Goal: Check status: Check status

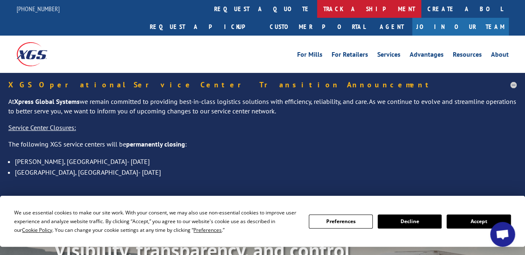
click at [317, 10] on link "track a shipment" at bounding box center [369, 9] width 104 height 18
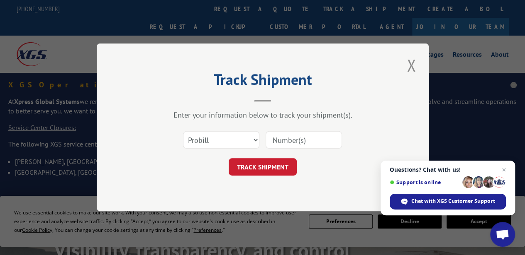
click at [288, 136] on input at bounding box center [303, 140] width 76 height 17
paste input "5551230423"
type input "5551230423"
click at [268, 167] on button "TRACK SHIPMENT" at bounding box center [263, 167] width 68 height 17
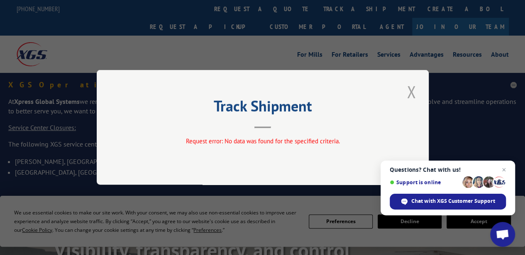
click at [411, 94] on button "Close modal" at bounding box center [411, 91] width 14 height 23
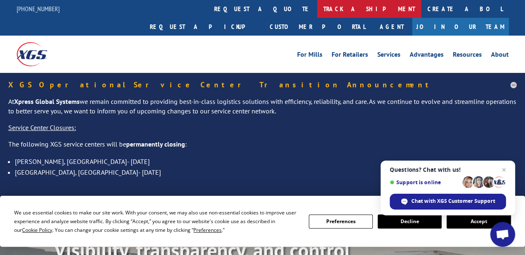
click at [317, 5] on link "track a shipment" at bounding box center [369, 9] width 104 height 18
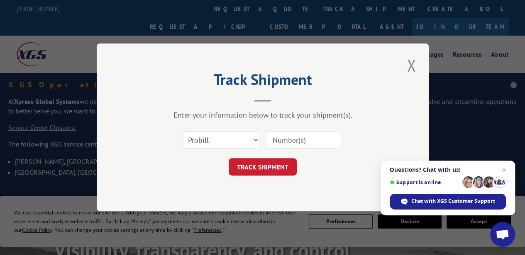
paste input "17386185BOL"
click at [291, 136] on input "17386185BOL" at bounding box center [303, 140] width 76 height 17
type input "17386185BOL"
click at [256, 168] on button "TRACK SHIPMENT" at bounding box center [263, 167] width 68 height 17
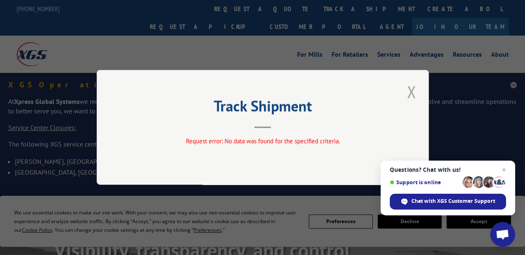
click at [409, 93] on button "Close modal" at bounding box center [411, 91] width 14 height 23
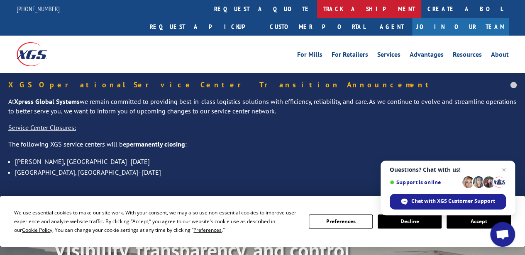
click at [317, 5] on link "track a shipment" at bounding box center [369, 9] width 104 height 18
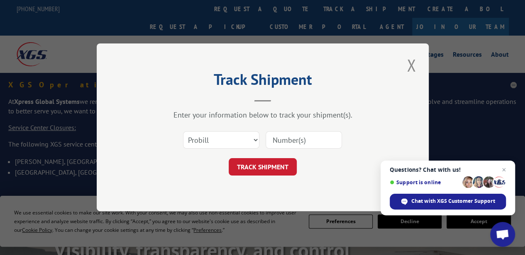
click at [281, 140] on input at bounding box center [303, 140] width 76 height 17
paste input "17386185BOL"
click at [312, 141] on input "17386185BOL" at bounding box center [303, 140] width 76 height 17
type input "17386185B0L"
click at [268, 166] on button "TRACK SHIPMENT" at bounding box center [263, 167] width 68 height 17
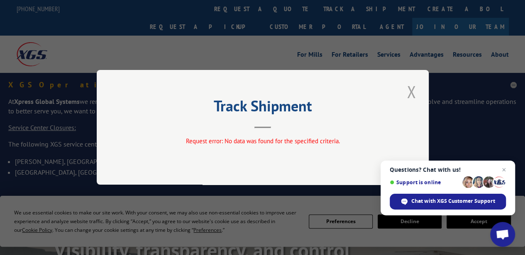
click at [411, 92] on button "Close modal" at bounding box center [411, 91] width 14 height 23
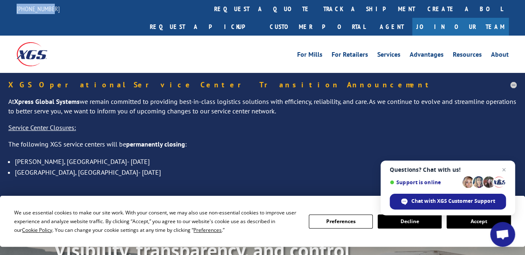
drag, startPoint x: 53, startPoint y: 7, endPoint x: 13, endPoint y: 7, distance: 40.6
click at [13, 7] on div "[PHONE_NUMBER] request a quote track a shipment Create a BOL Request a pickup C…" at bounding box center [262, 18] width 525 height 36
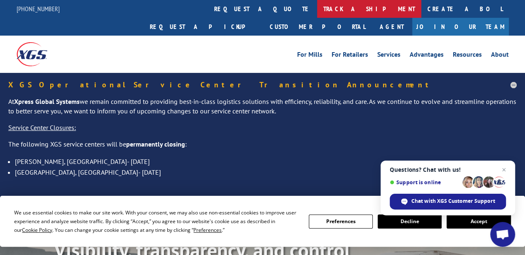
click at [317, 10] on link "track a shipment" at bounding box center [369, 9] width 104 height 18
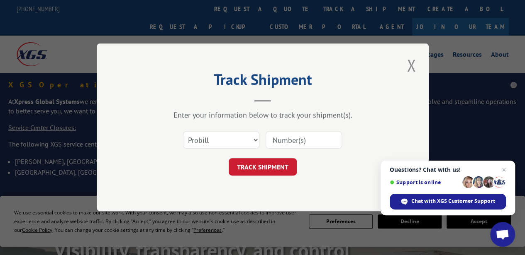
click at [303, 134] on input at bounding box center [303, 140] width 76 height 17
paste input "17386185BOL"
type input "17386185BOL"
click at [259, 158] on form "Select category... Probill BOL PO 17386185BOL TRACK SHIPMENT" at bounding box center [262, 151] width 249 height 49
click at [260, 170] on button "TRACK SHIPMENT" at bounding box center [263, 167] width 68 height 17
